Goal: Information Seeking & Learning: Learn about a topic

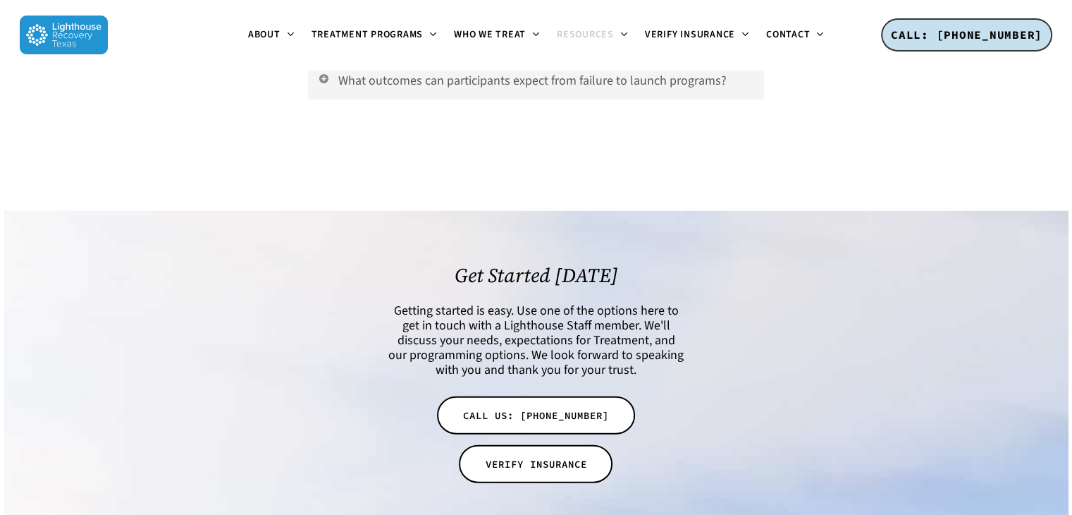
scroll to position [3113, 0]
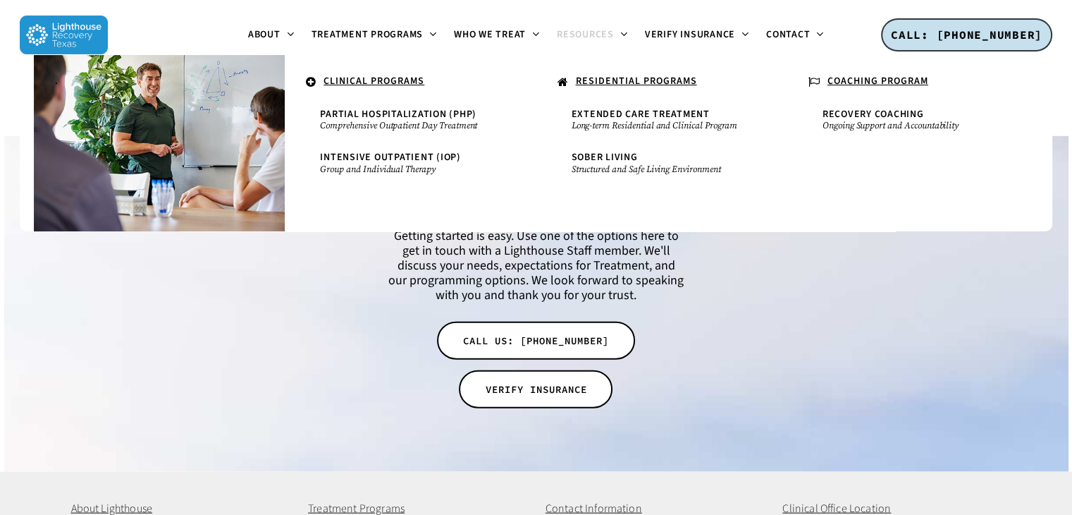
click at [615, 82] on u "RESIDENTIAL PROGRAMS" at bounding box center [636, 81] width 121 height 14
click at [615, 78] on u "RESIDENTIAL PROGRAMS" at bounding box center [636, 81] width 121 height 14
drag, startPoint x: 1072, startPoint y: 435, endPoint x: 398, endPoint y: 35, distance: 783.8
click at [398, 35] on span "Treatment Programs" at bounding box center [368, 34] width 112 height 14
click at [611, 82] on u "RESIDENTIAL PROGRAMS" at bounding box center [636, 81] width 121 height 14
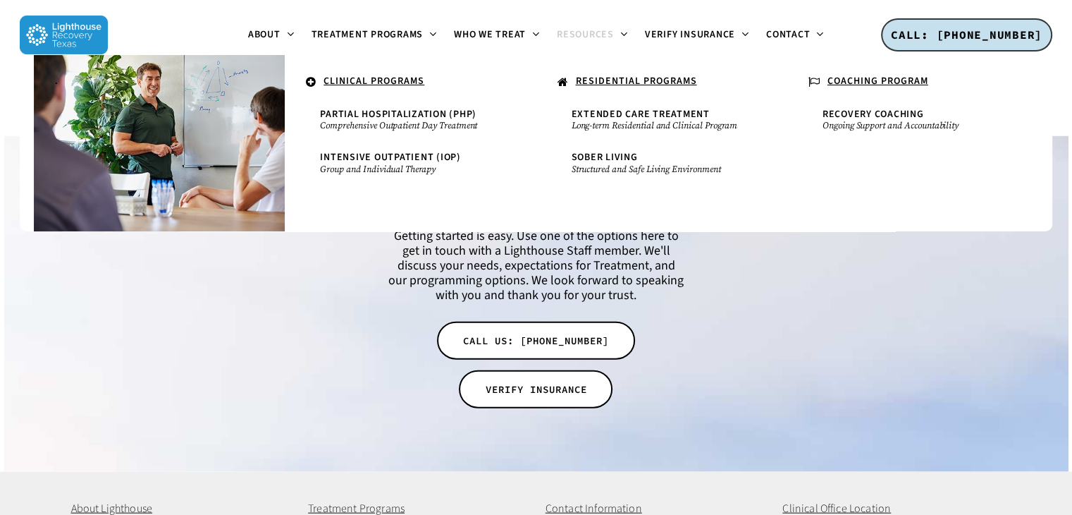
click at [611, 78] on u "RESIDENTIAL PROGRAMS" at bounding box center [636, 81] width 121 height 14
click at [651, 74] on u "RESIDENTIAL PROGRAMS" at bounding box center [636, 81] width 121 height 14
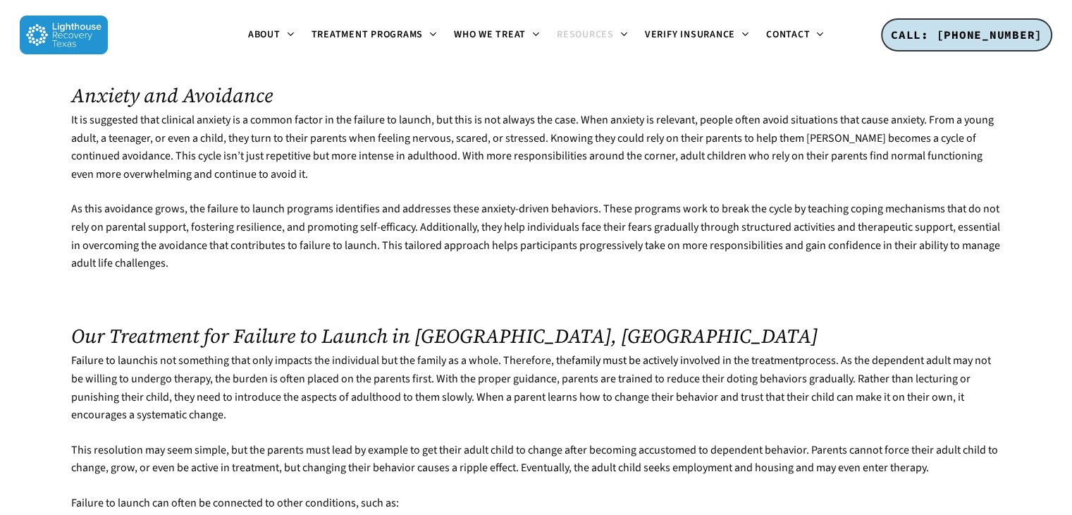
scroll to position [1524, 0]
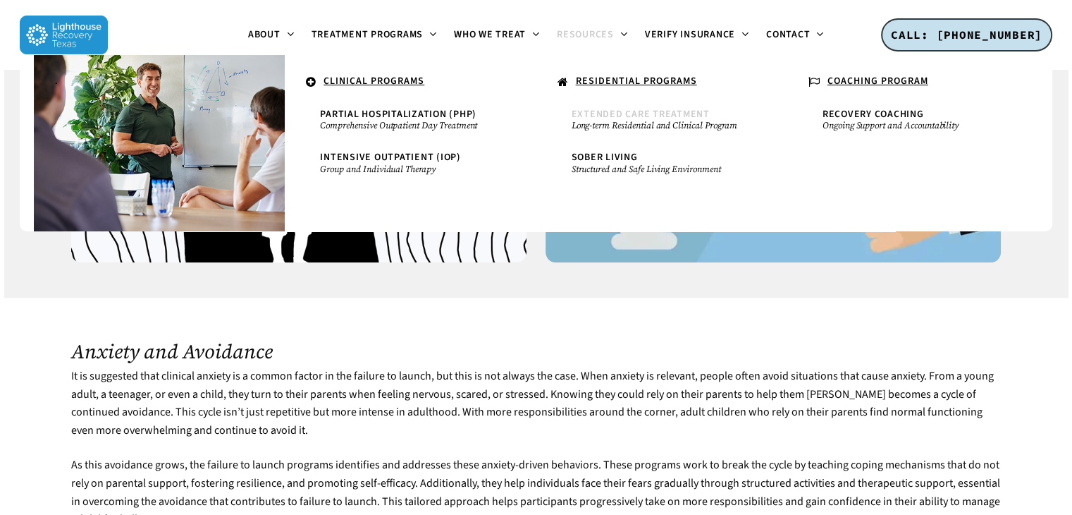
click at [592, 117] on span "Extended Care Treatment" at bounding box center [641, 114] width 138 height 14
